Goal: Check status

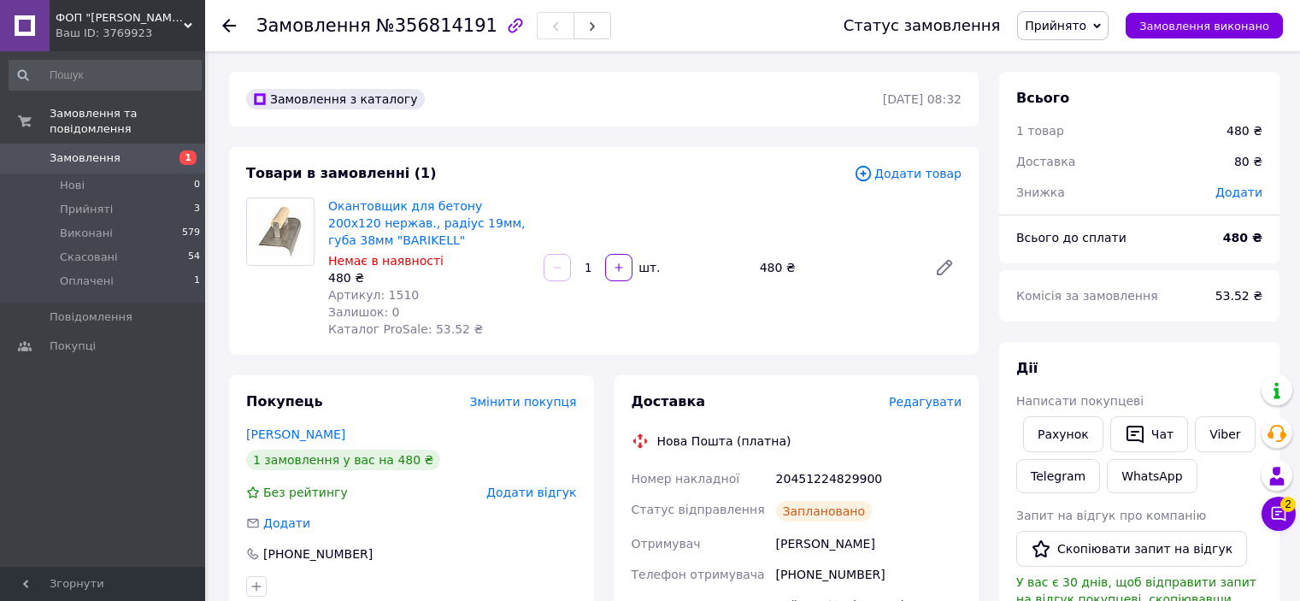
scroll to position [342, 0]
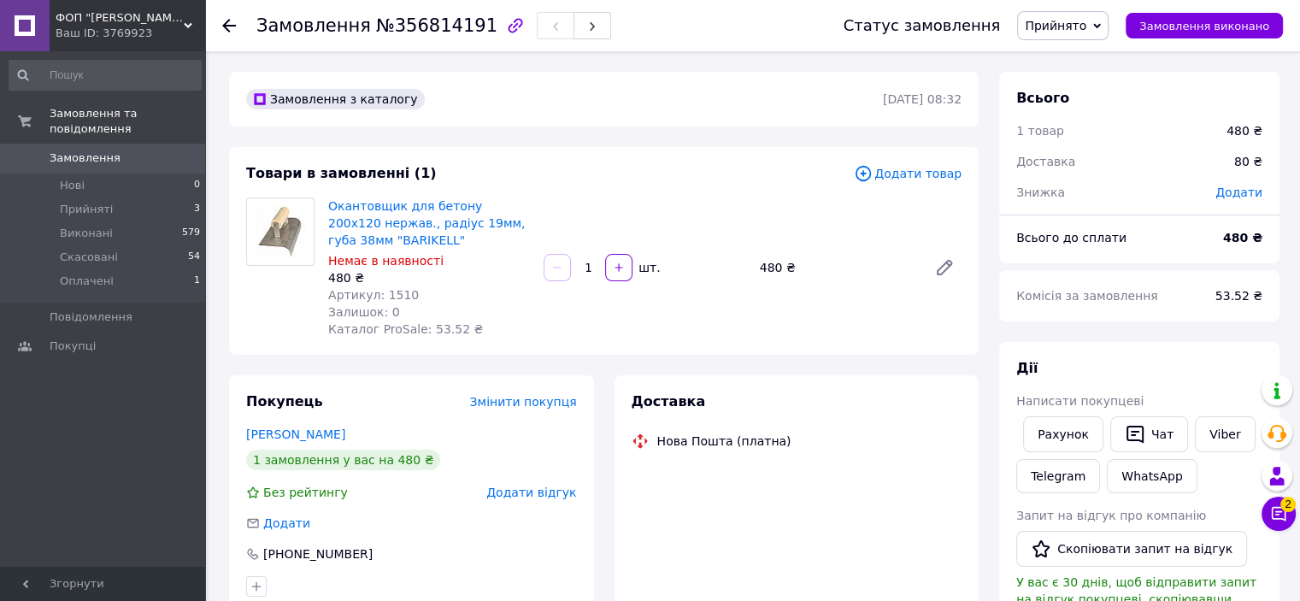
scroll to position [342, 0]
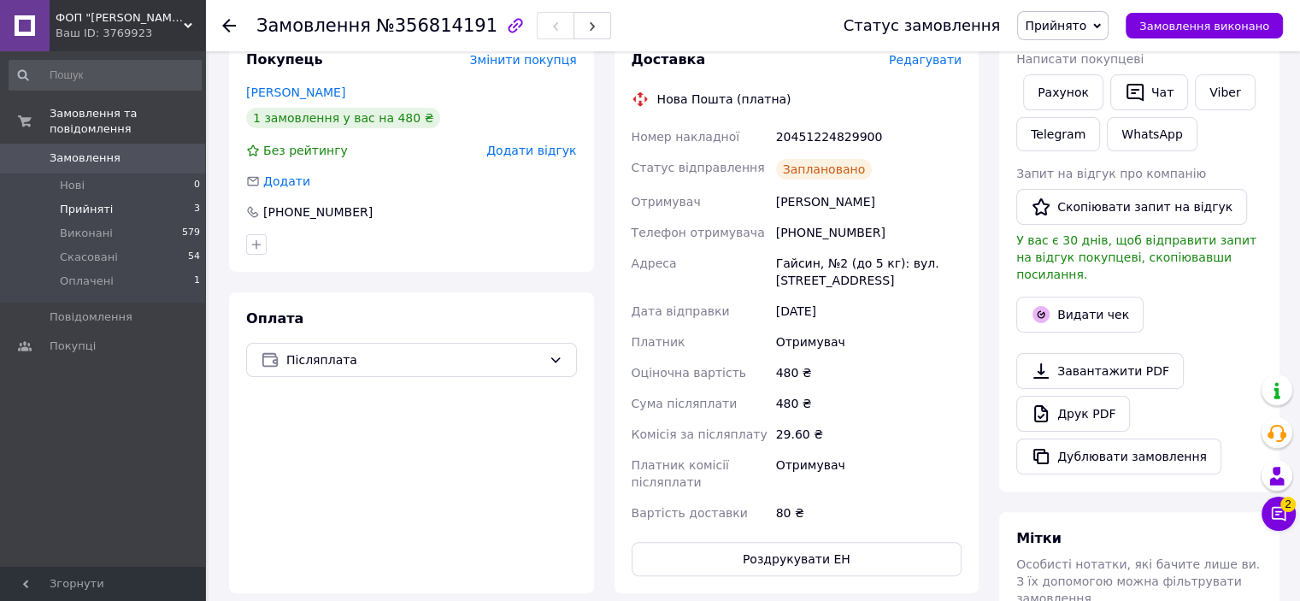
click at [77, 202] on span "Прийняті" at bounding box center [86, 209] width 53 height 15
